Goal: Obtain resource: Obtain resource

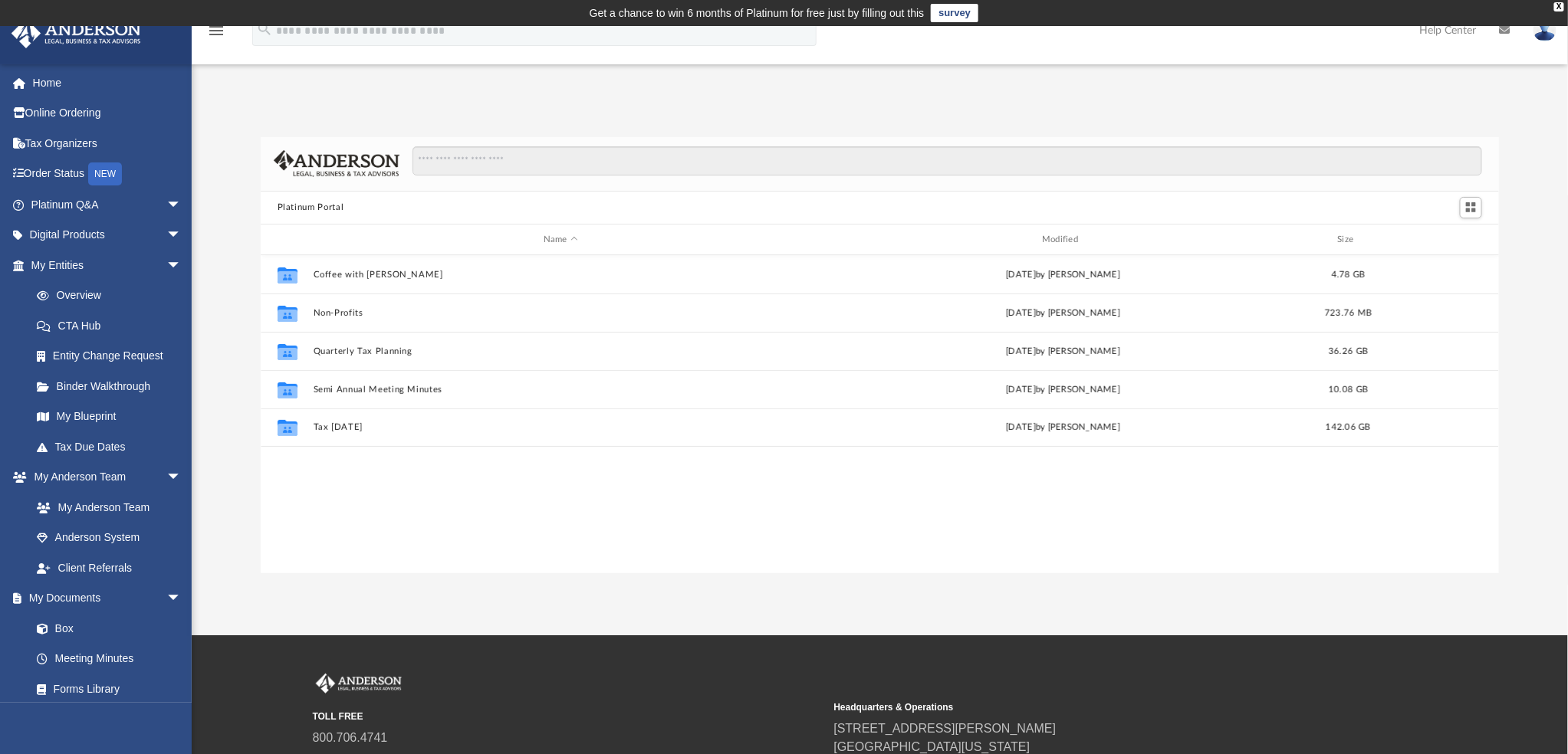
scroll to position [334, 1227]
click at [67, 629] on link "Box" at bounding box center [113, 628] width 183 height 31
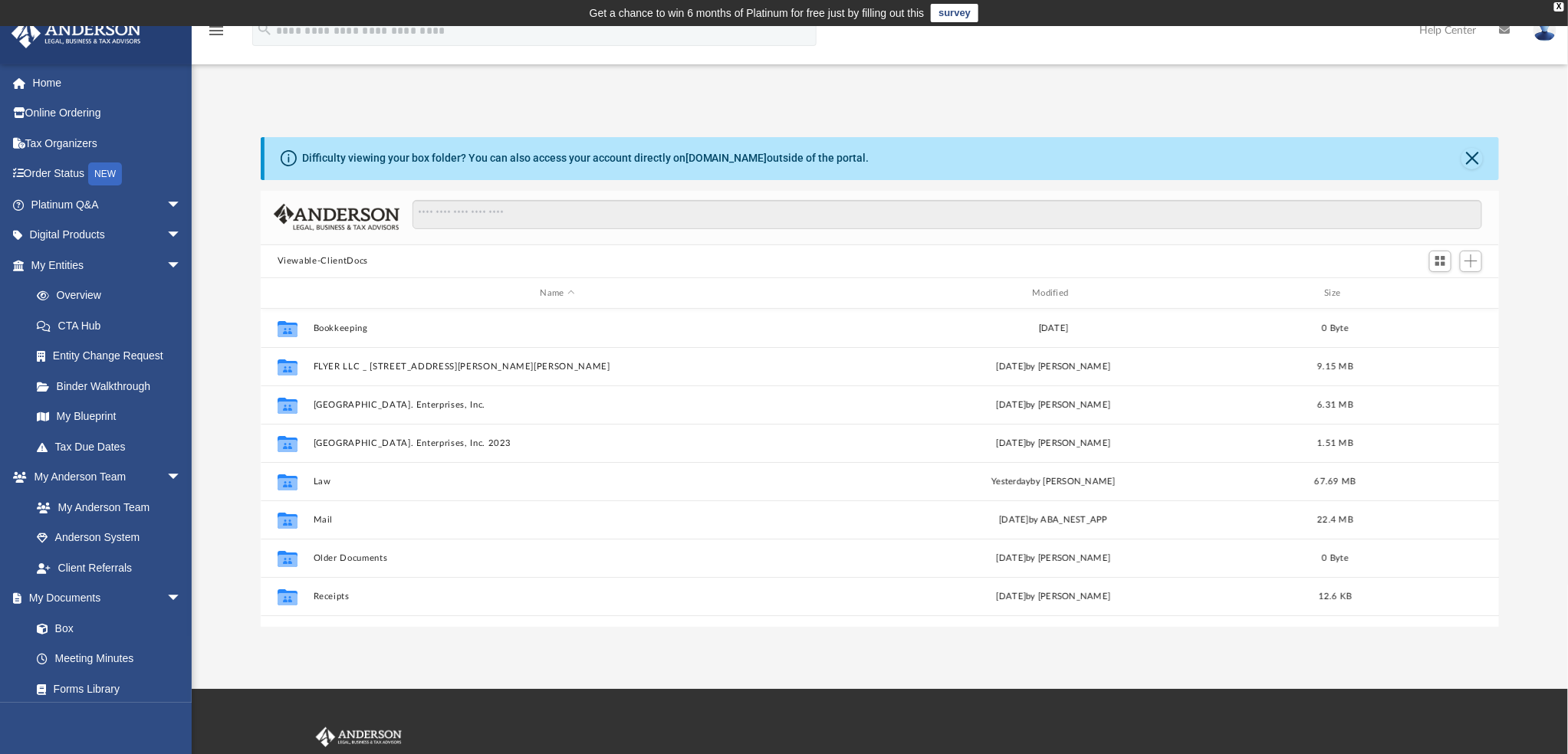
scroll to position [334, 1227]
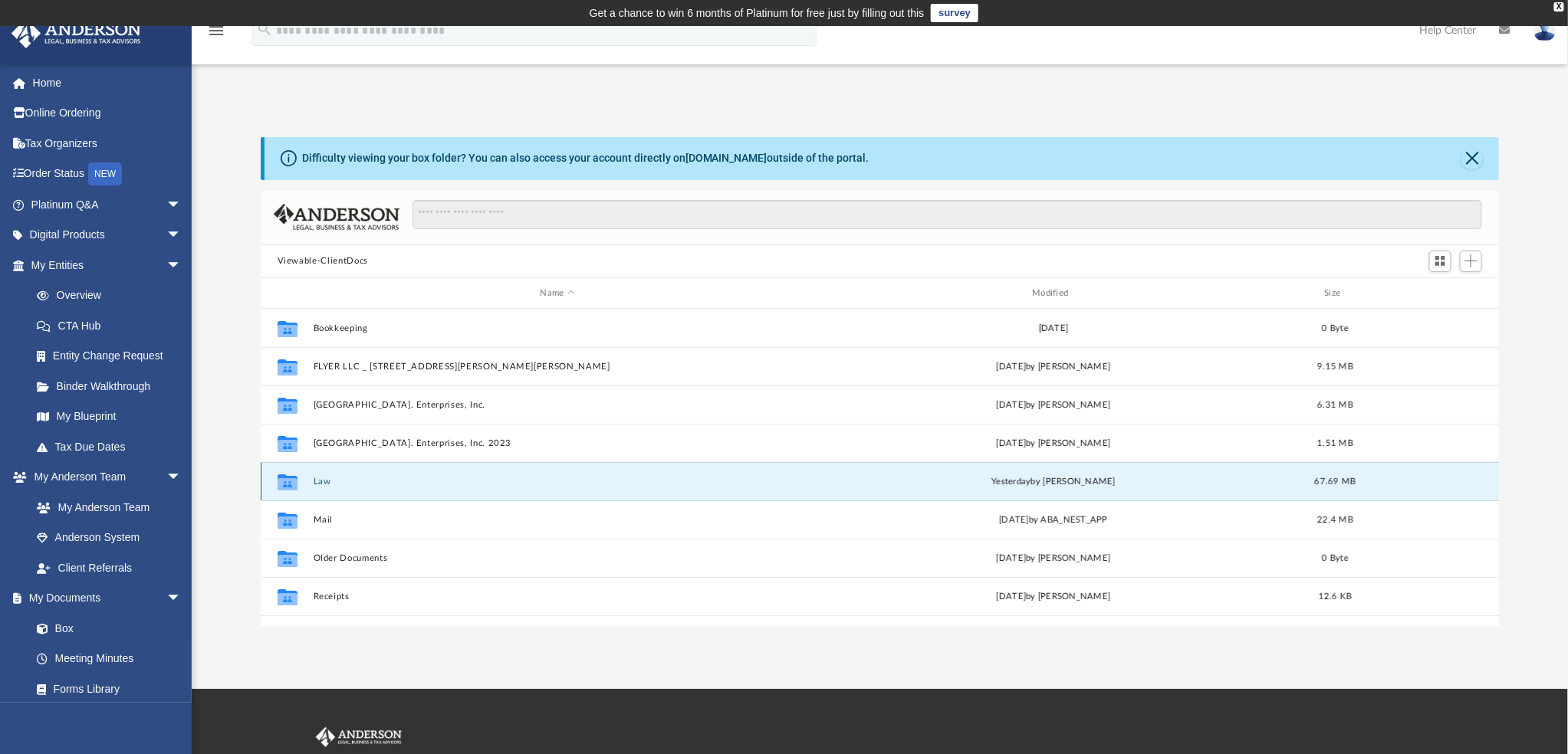
click at [323, 479] on button "Law" at bounding box center [557, 482] width 489 height 10
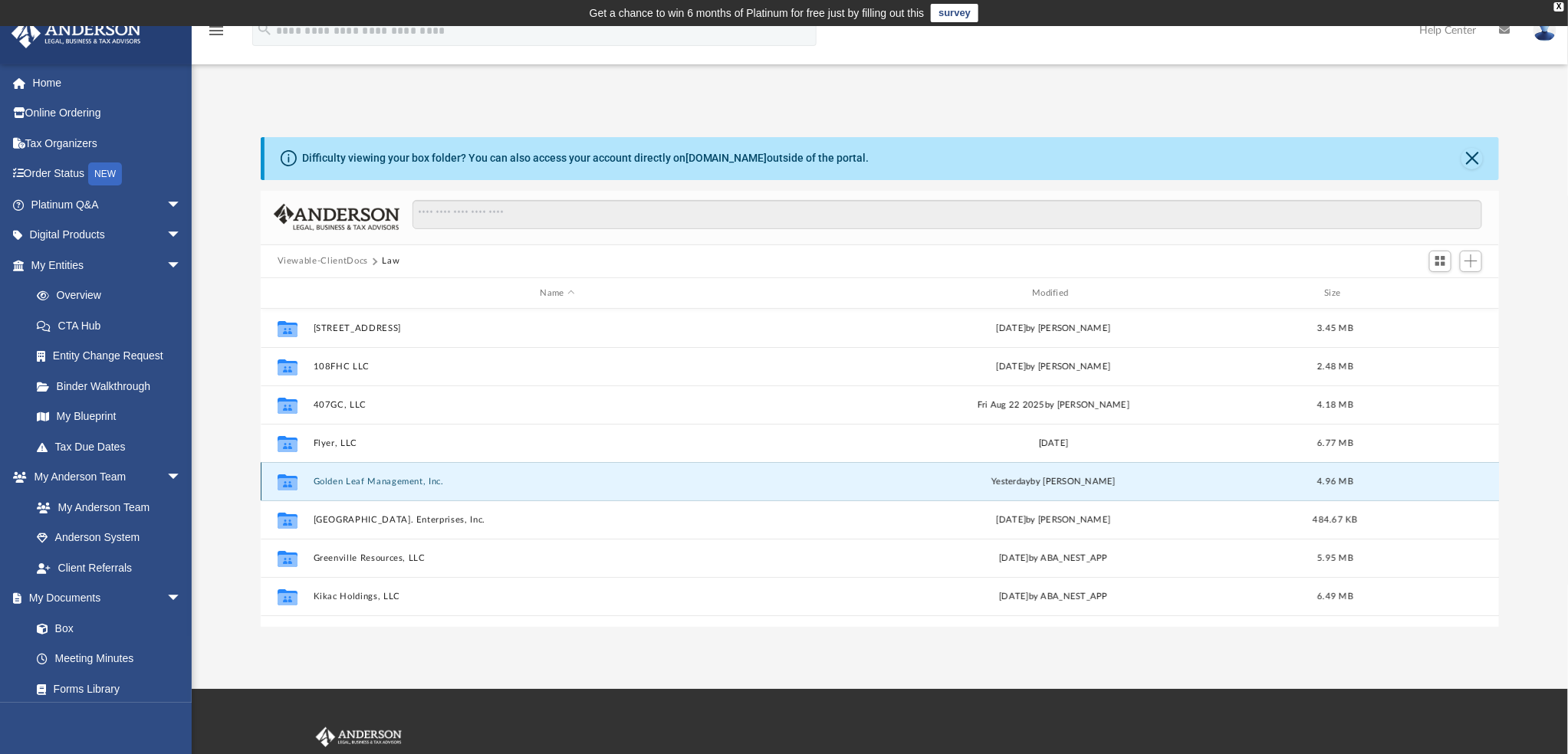
click at [337, 479] on button "Golden Leaf Management, Inc." at bounding box center [557, 482] width 489 height 10
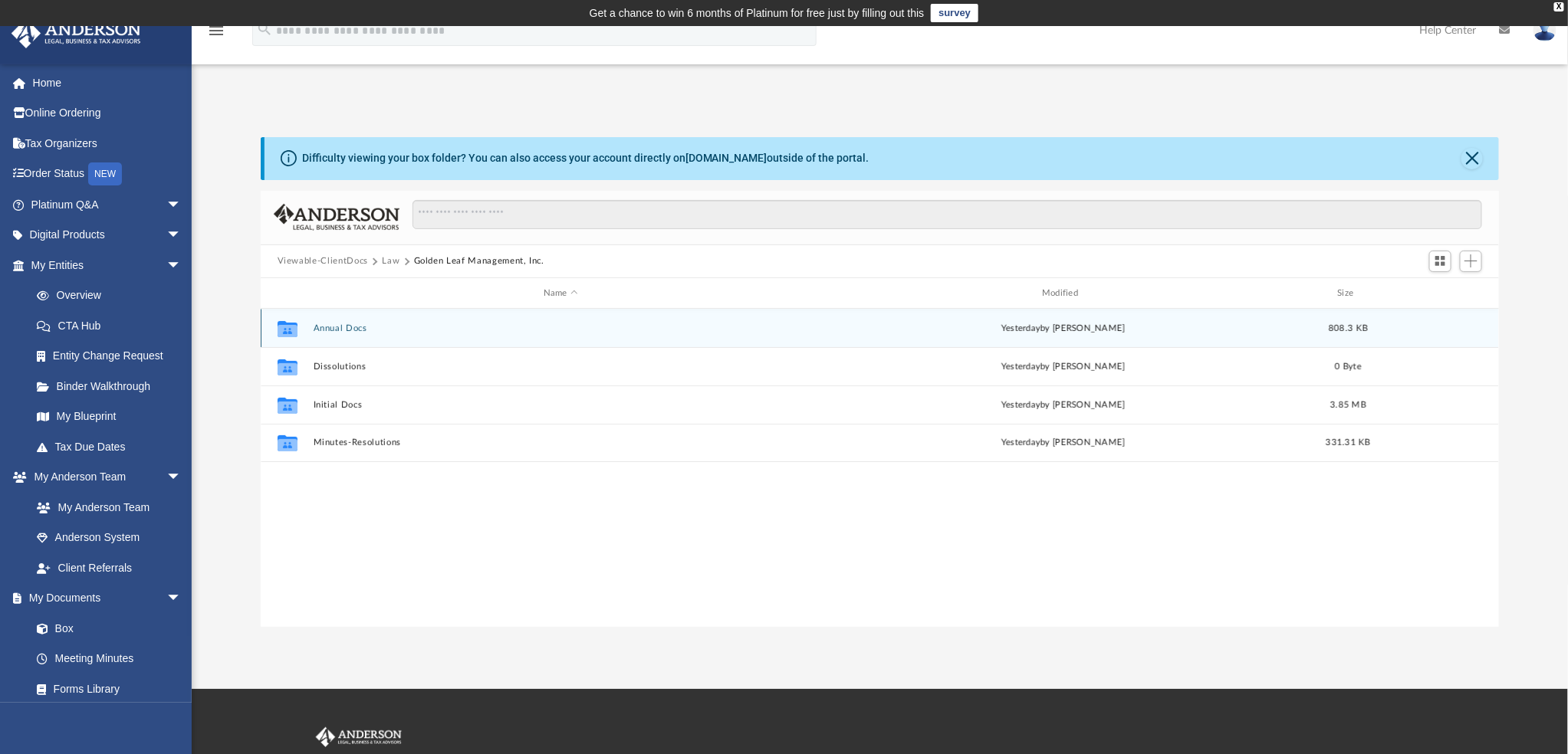
click at [340, 326] on button "Annual Docs" at bounding box center [560, 328] width 495 height 10
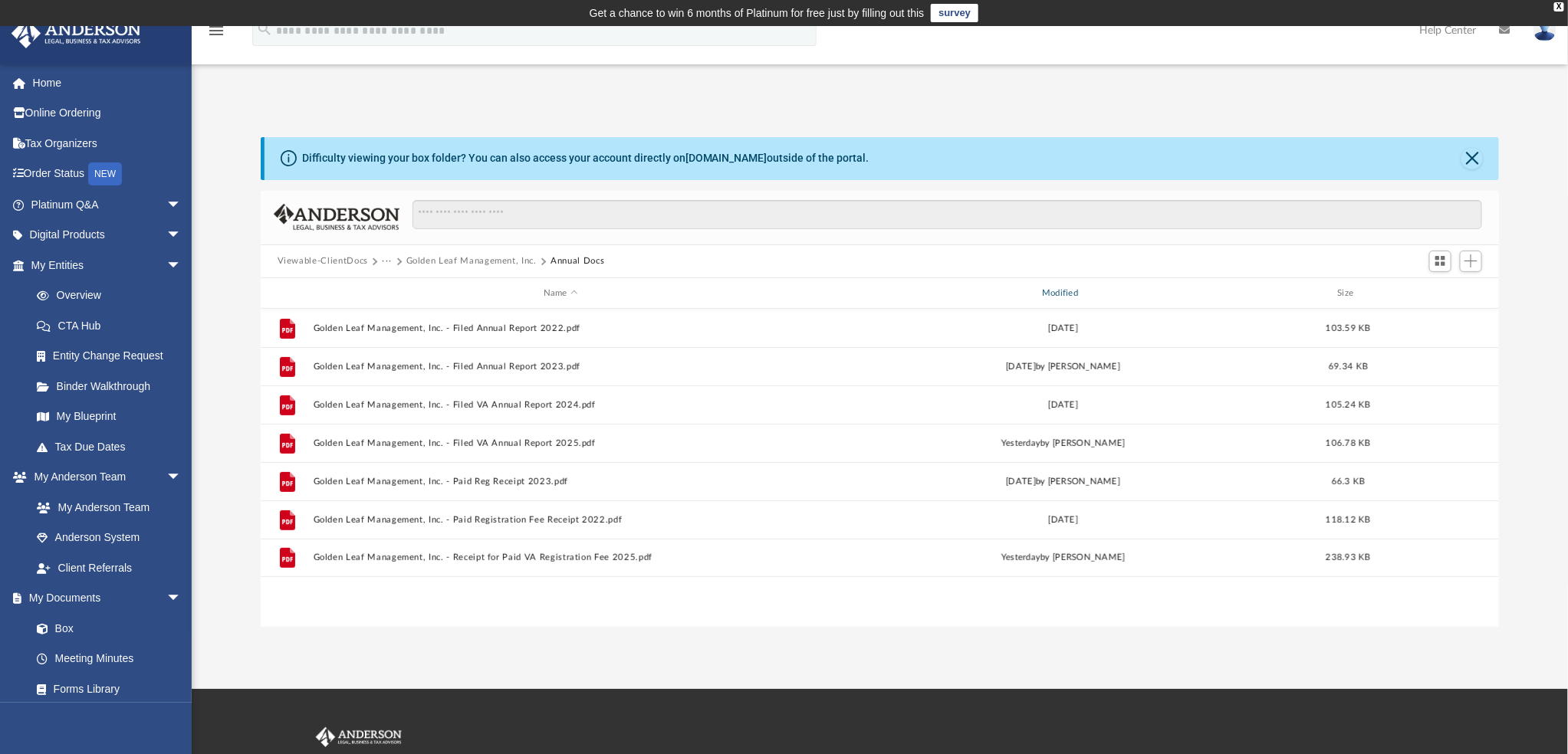
click at [1068, 291] on div "Modified" at bounding box center [1062, 294] width 496 height 14
click at [1085, 289] on div "Modified" at bounding box center [1062, 294] width 496 height 14
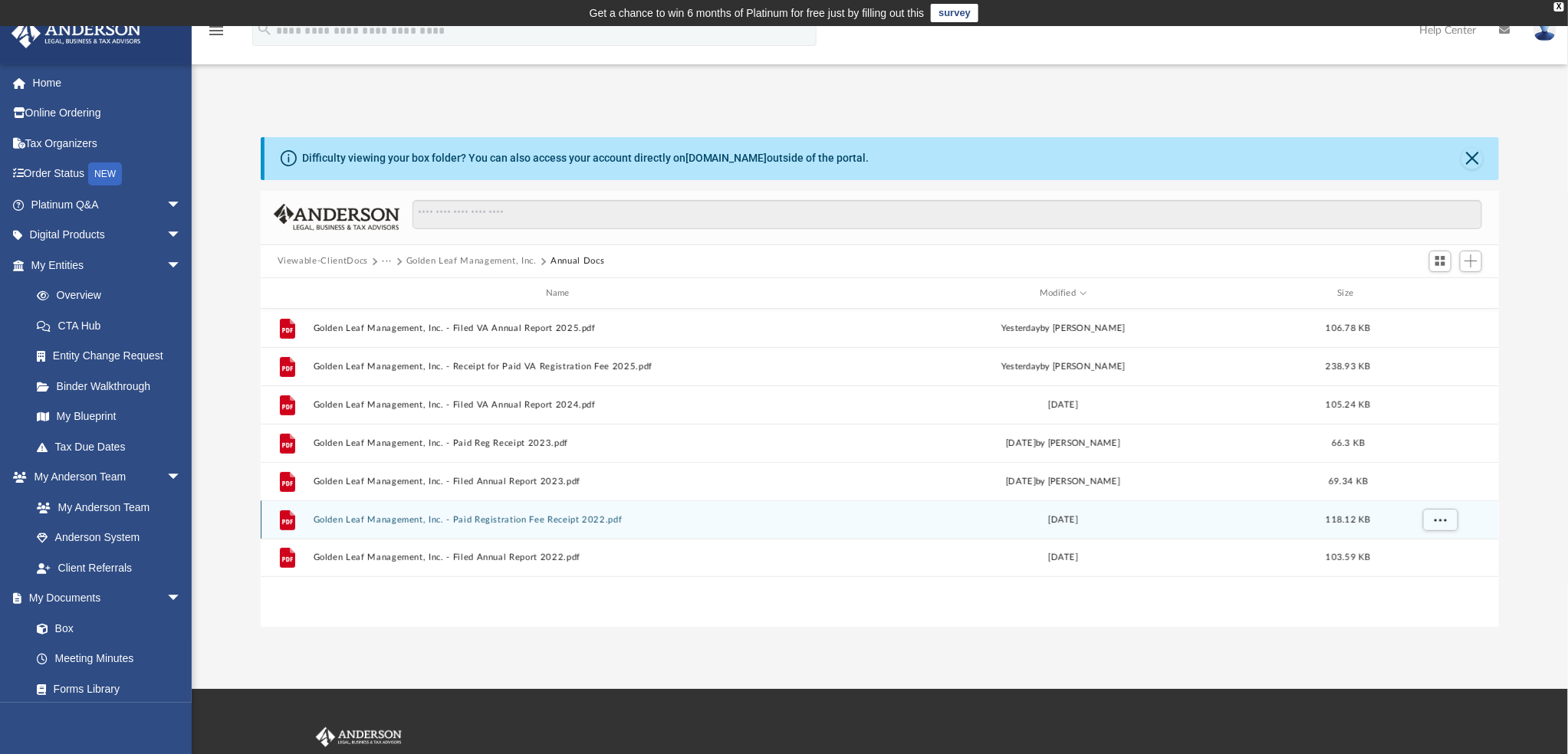
click at [348, 524] on button "Golden Leaf Management, Inc. - Paid Registration Fee Receipt 2022.pdf" at bounding box center [560, 520] width 495 height 10
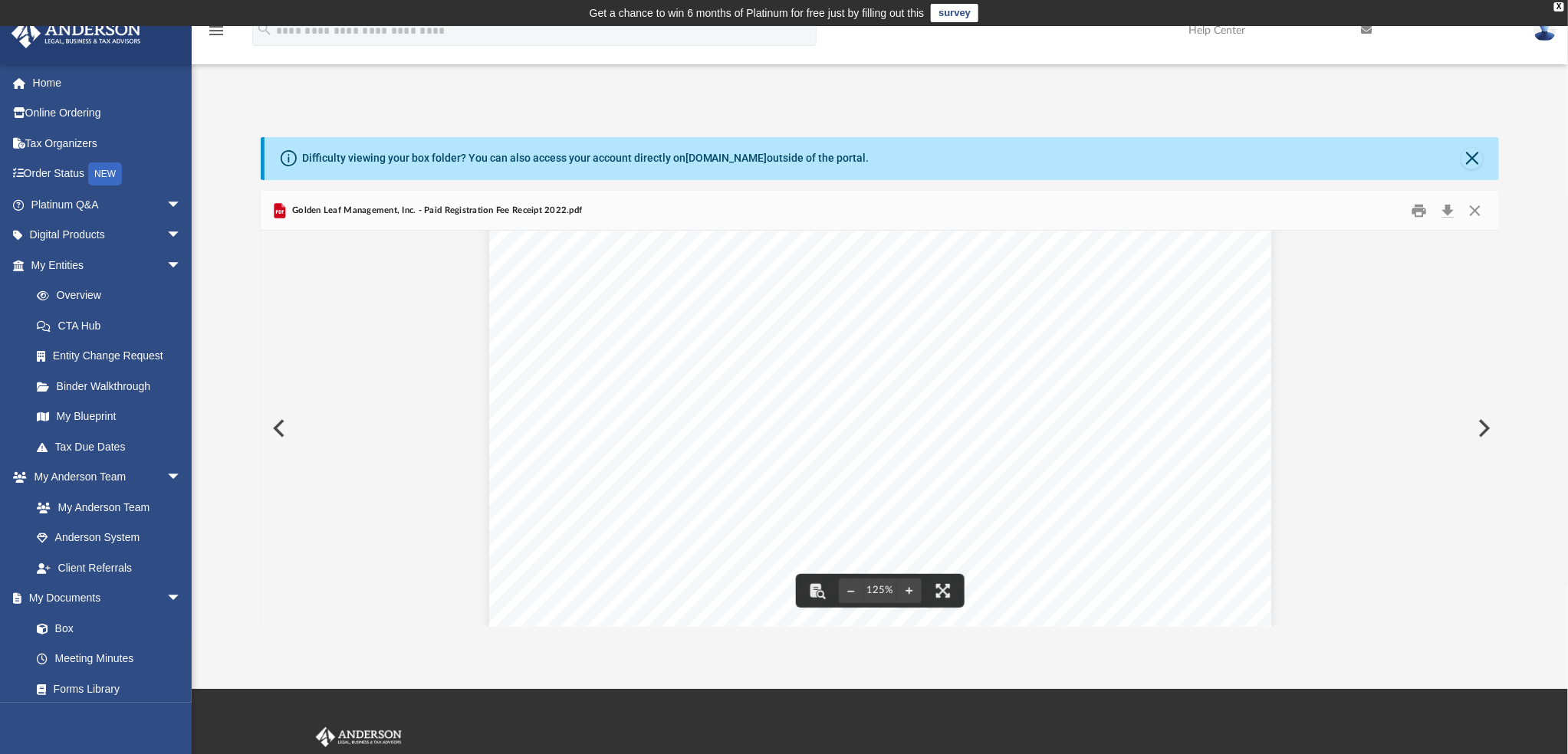
scroll to position [170, 0]
click at [1481, 434] on button "Preview" at bounding box center [1482, 428] width 33 height 43
click at [1450, 211] on button "Download" at bounding box center [1448, 210] width 28 height 24
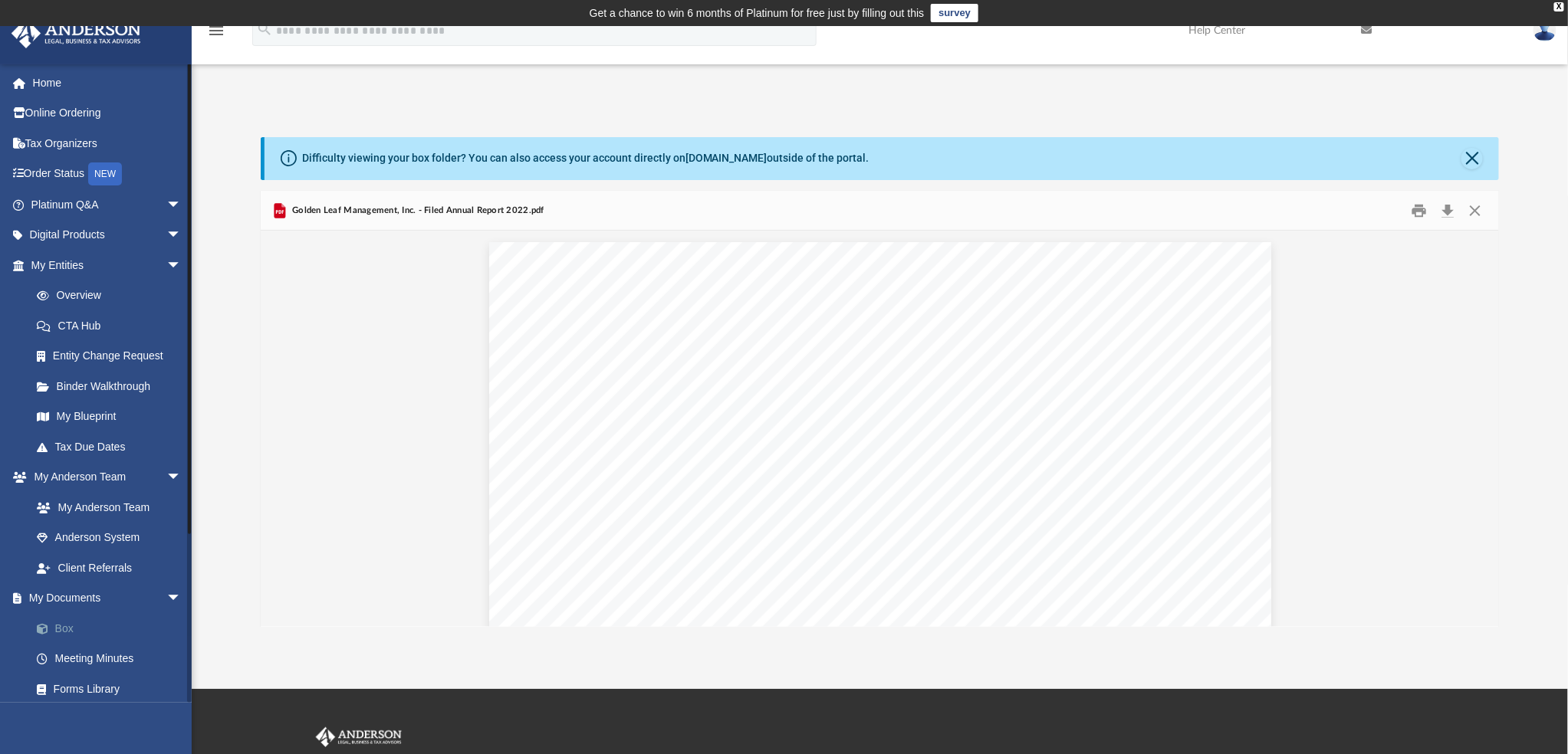
drag, startPoint x: 54, startPoint y: 628, endPoint x: 57, endPoint y: 617, distance: 11.4
click at [54, 628] on link "Box" at bounding box center [113, 628] width 183 height 31
click at [63, 626] on link "Box" at bounding box center [113, 628] width 183 height 31
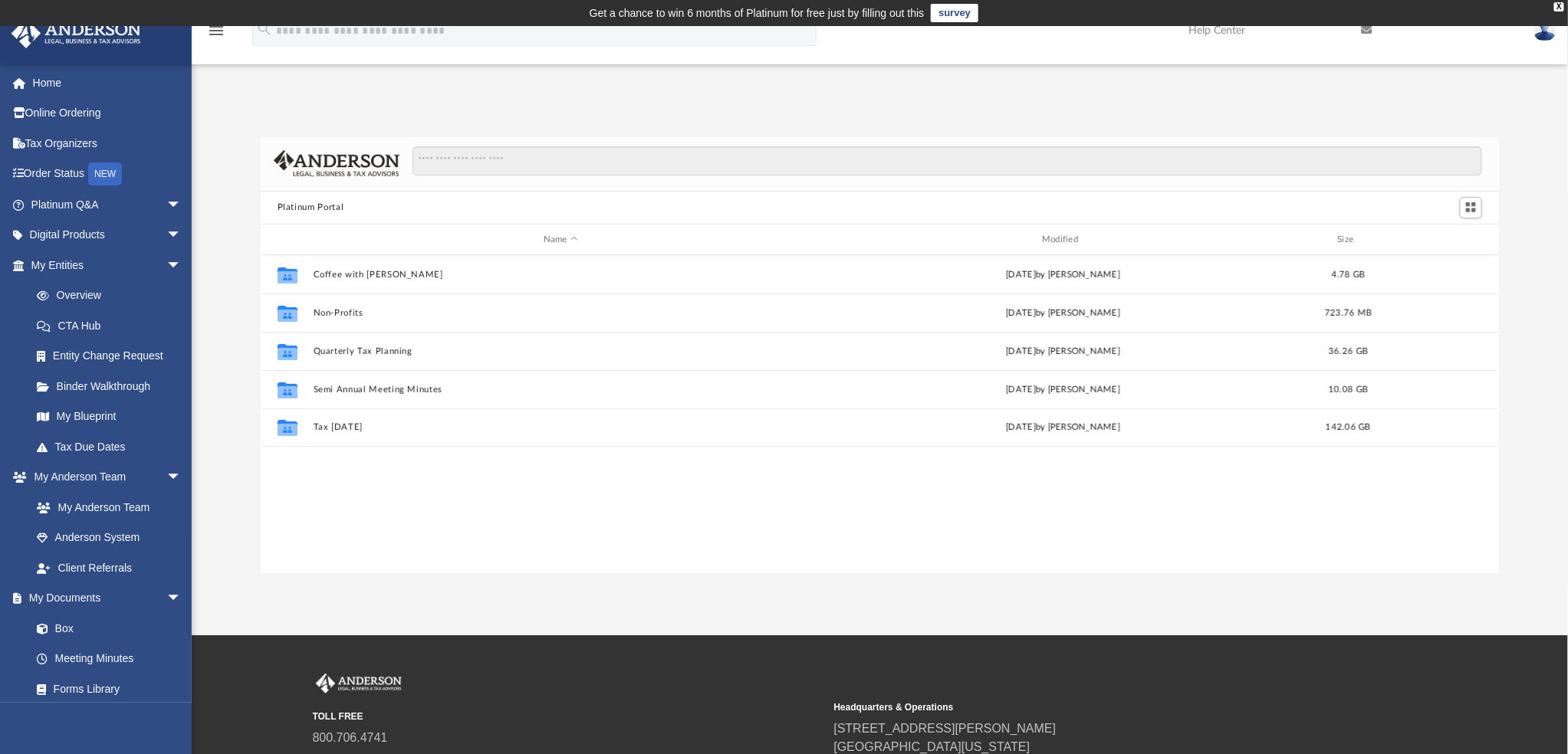
scroll to position [334, 1227]
